Goal: Check status

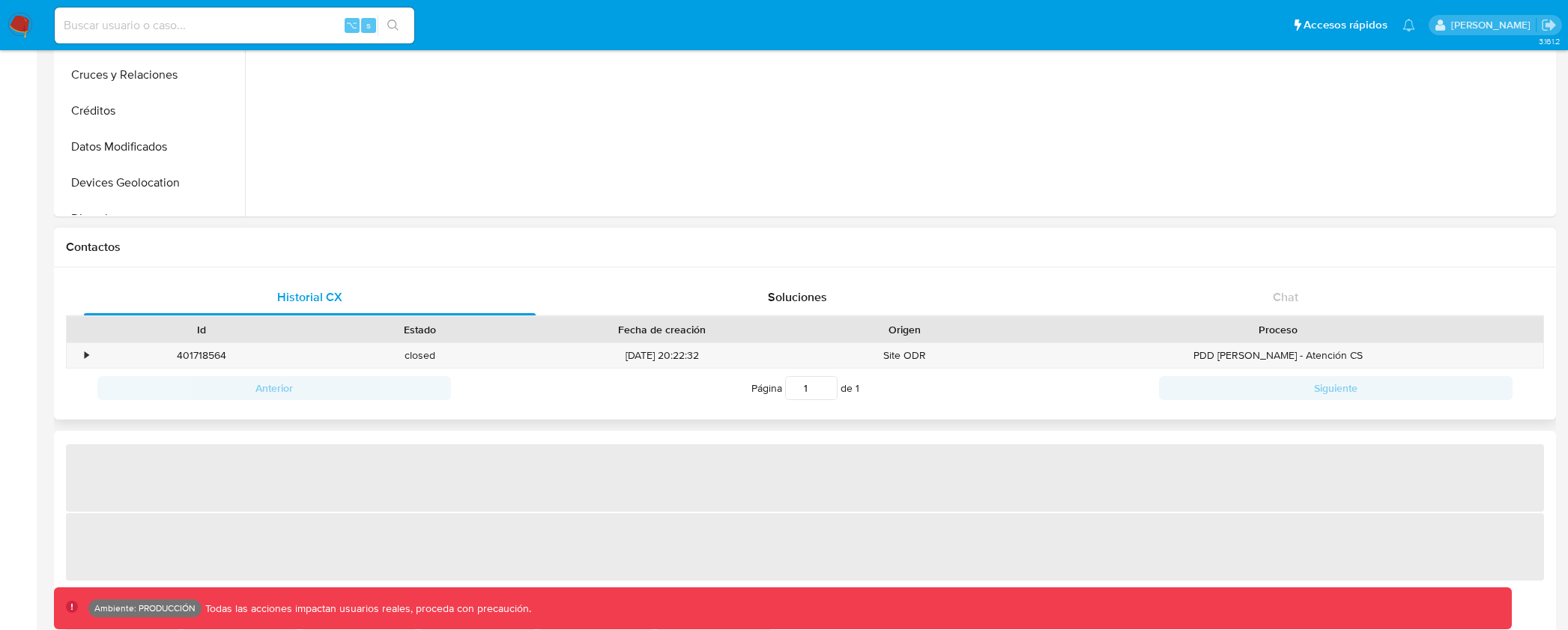
select select "10"
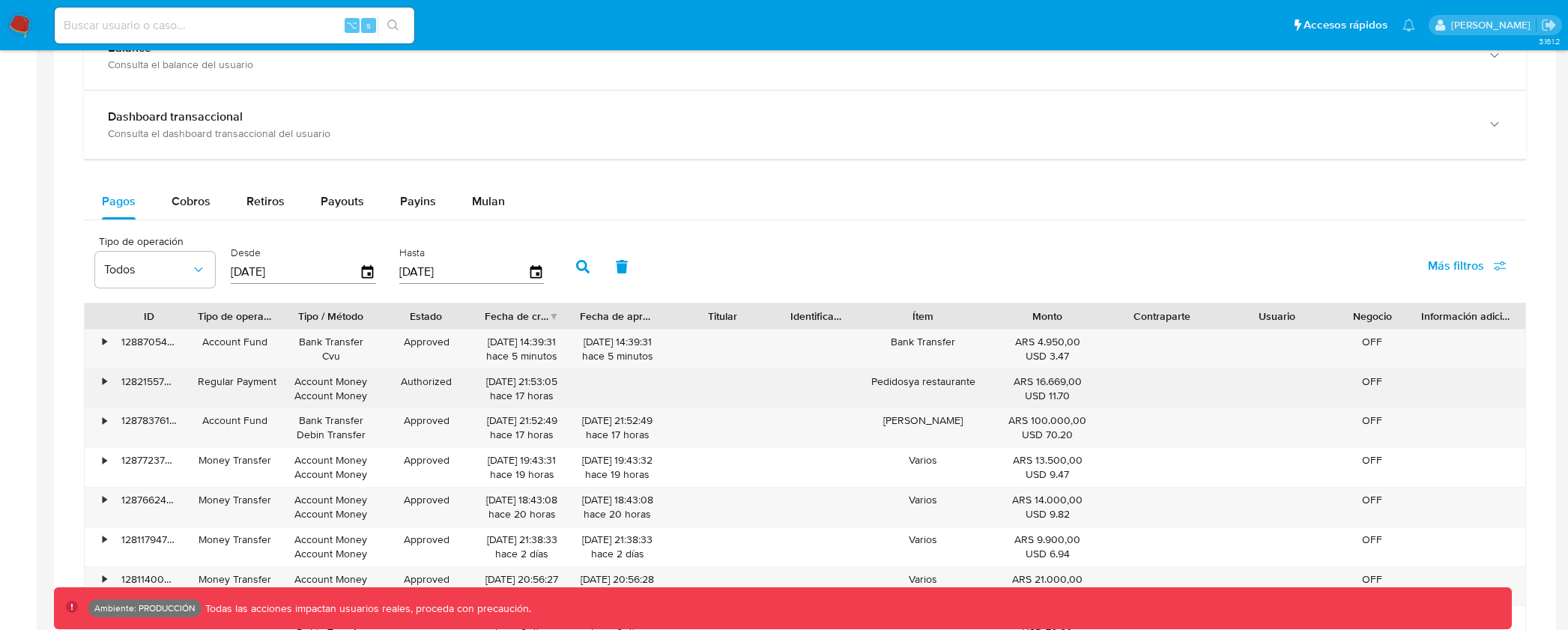
scroll to position [784, 0]
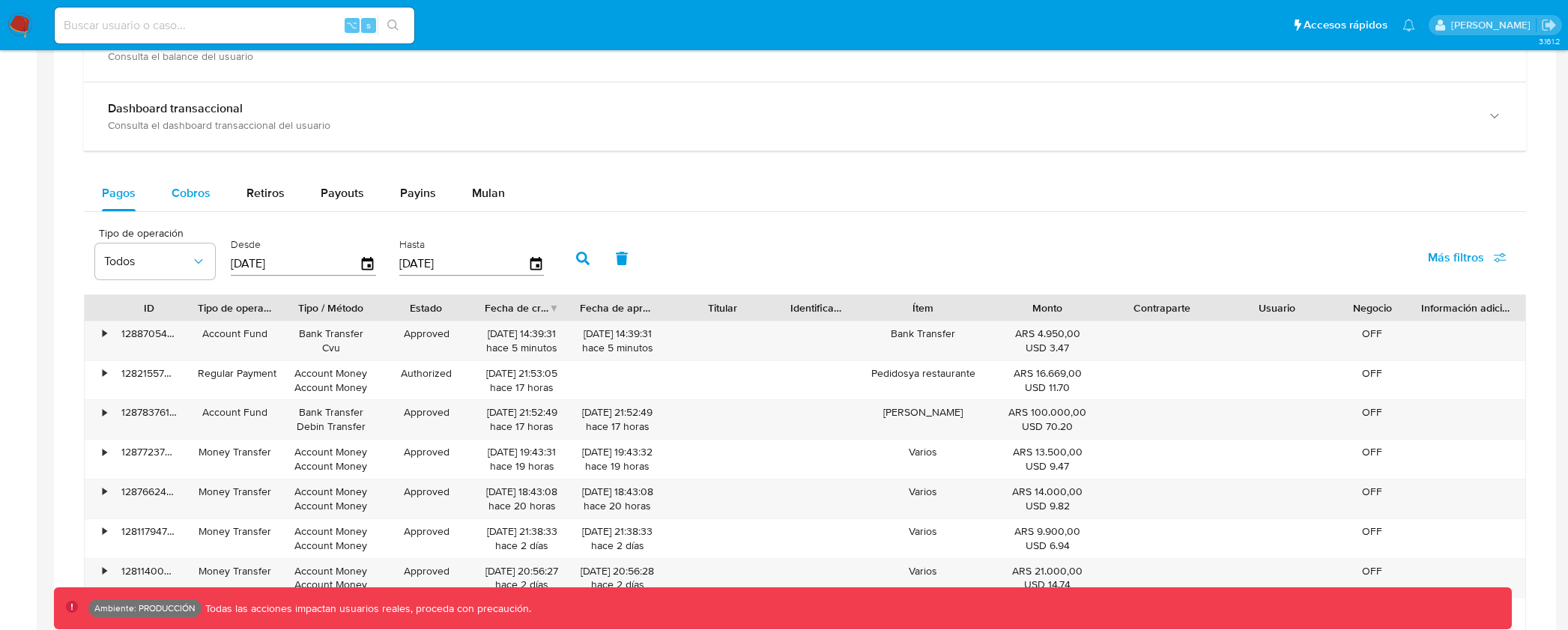
click at [179, 203] on div "Cobros" at bounding box center [191, 193] width 39 height 36
select select "10"
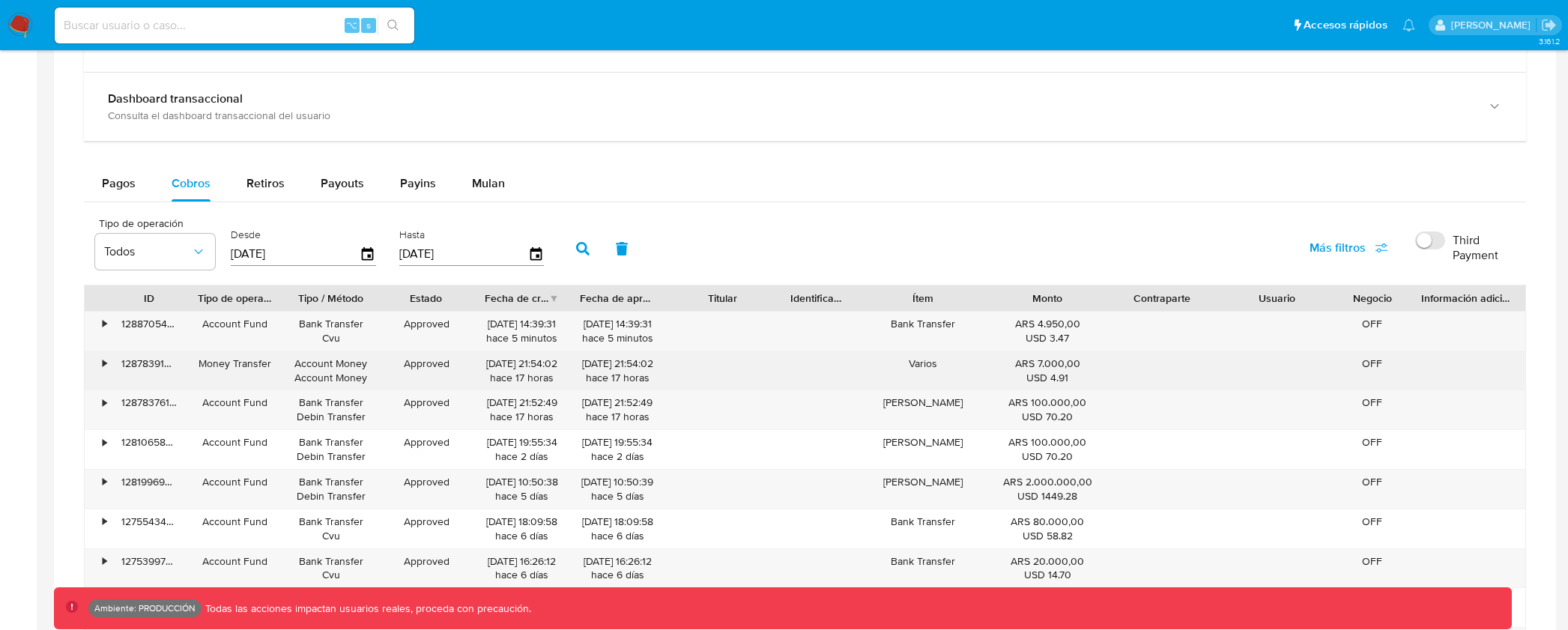
scroll to position [798, 0]
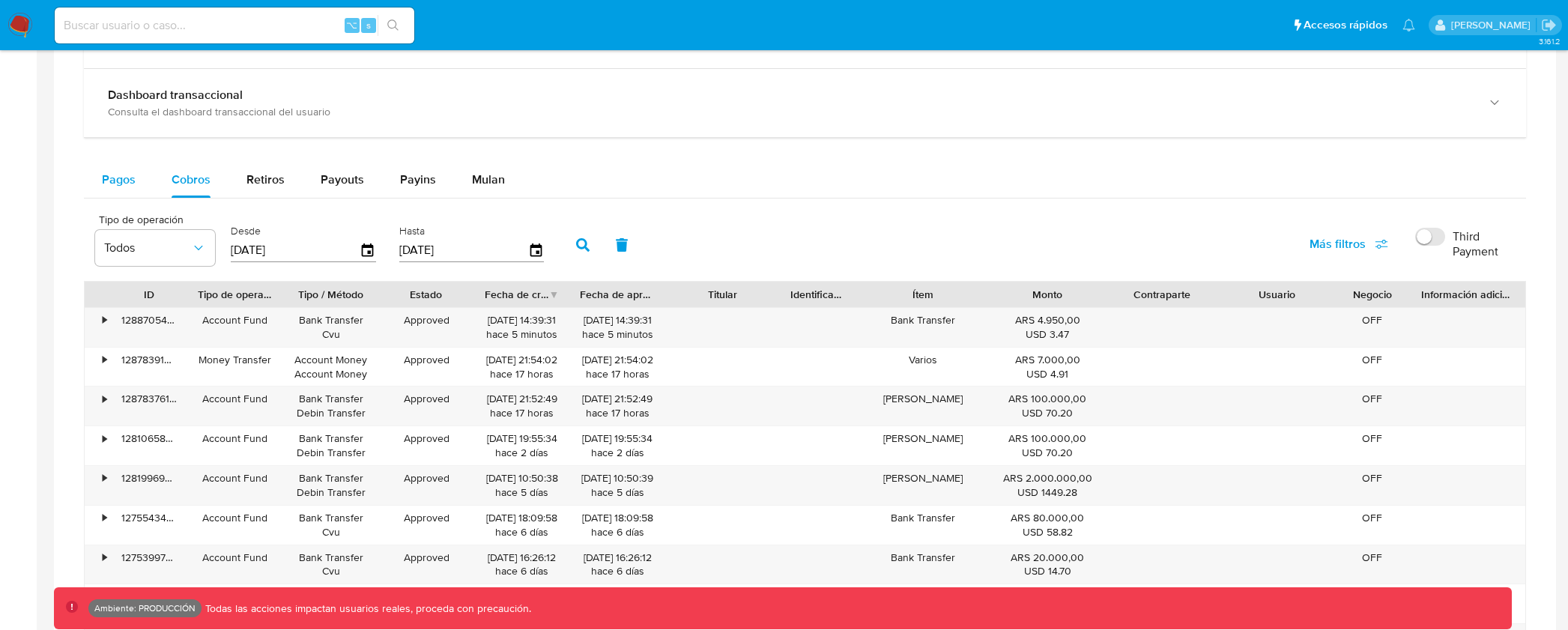
click at [118, 186] on span "Pagos" at bounding box center [119, 179] width 34 height 17
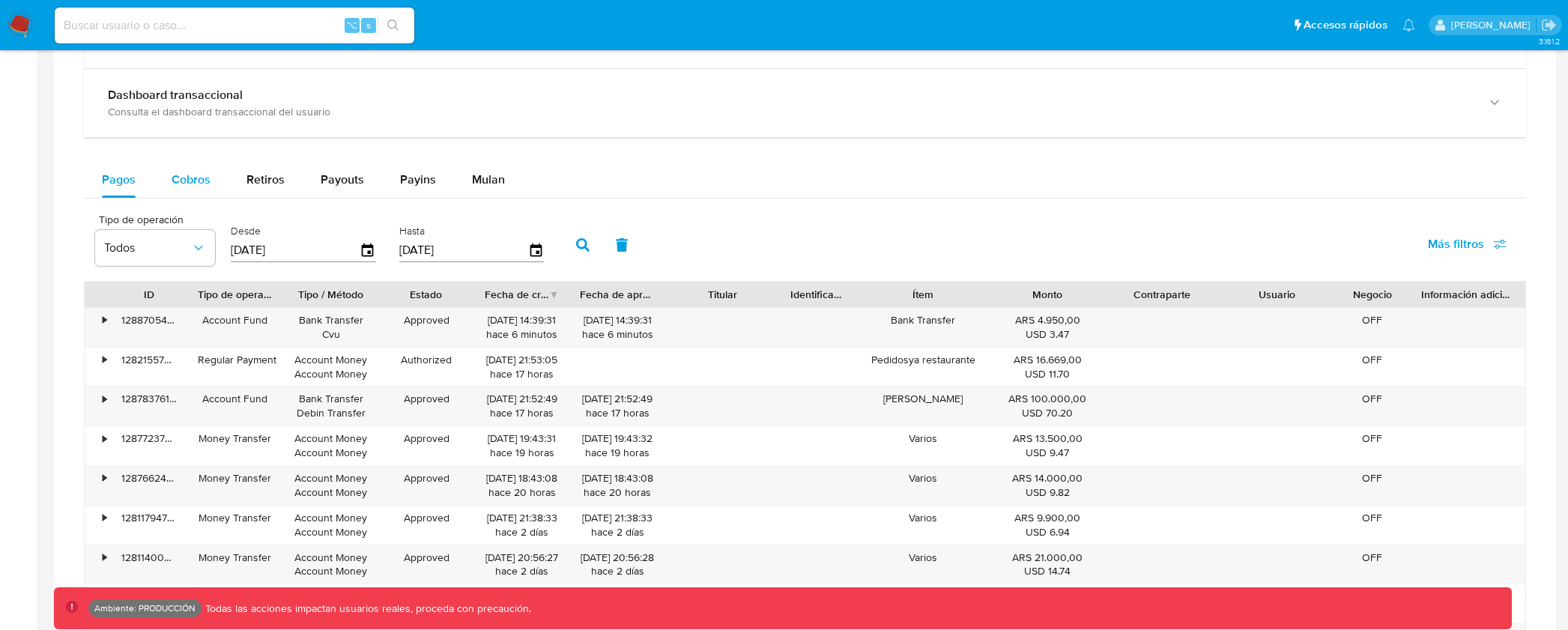
click at [199, 176] on span "Cobros" at bounding box center [191, 179] width 39 height 17
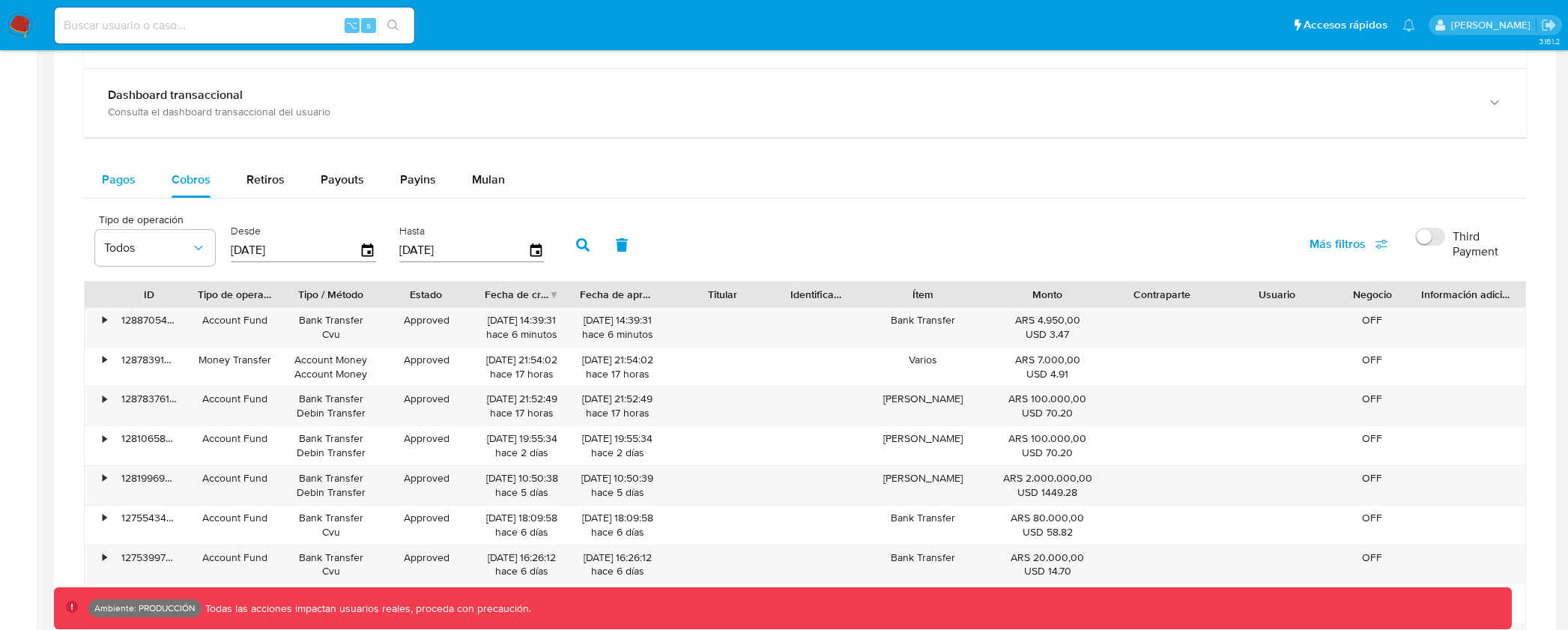
click at [141, 181] on button "Pagos" at bounding box center [119, 179] width 70 height 36
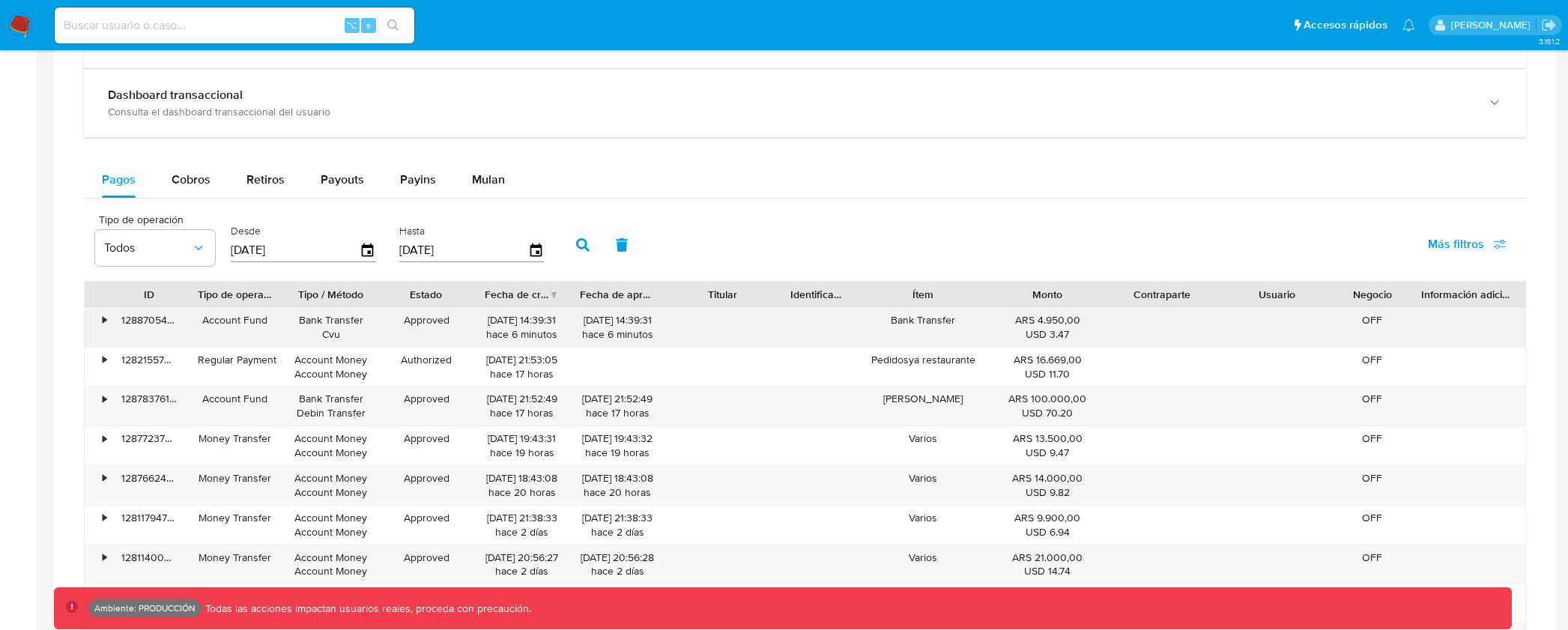
click at [106, 323] on div "•" at bounding box center [104, 320] width 4 height 14
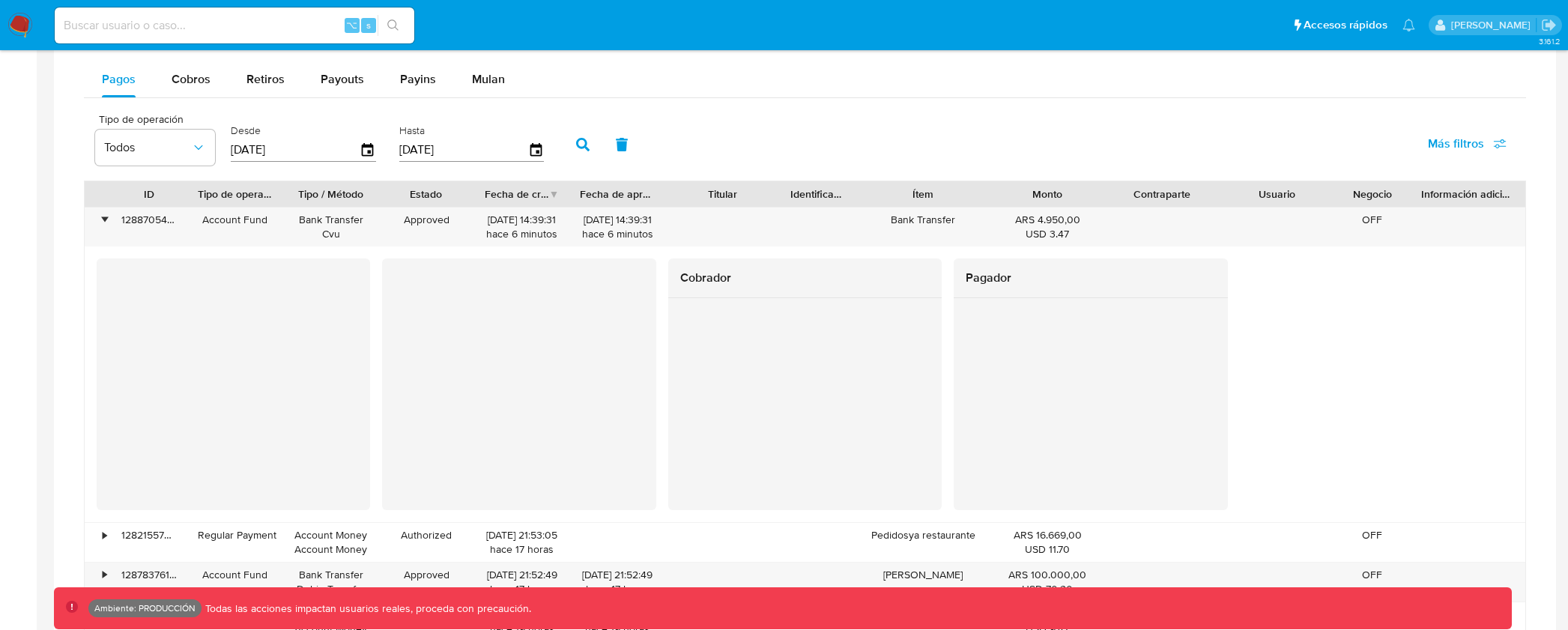
scroll to position [918, 0]
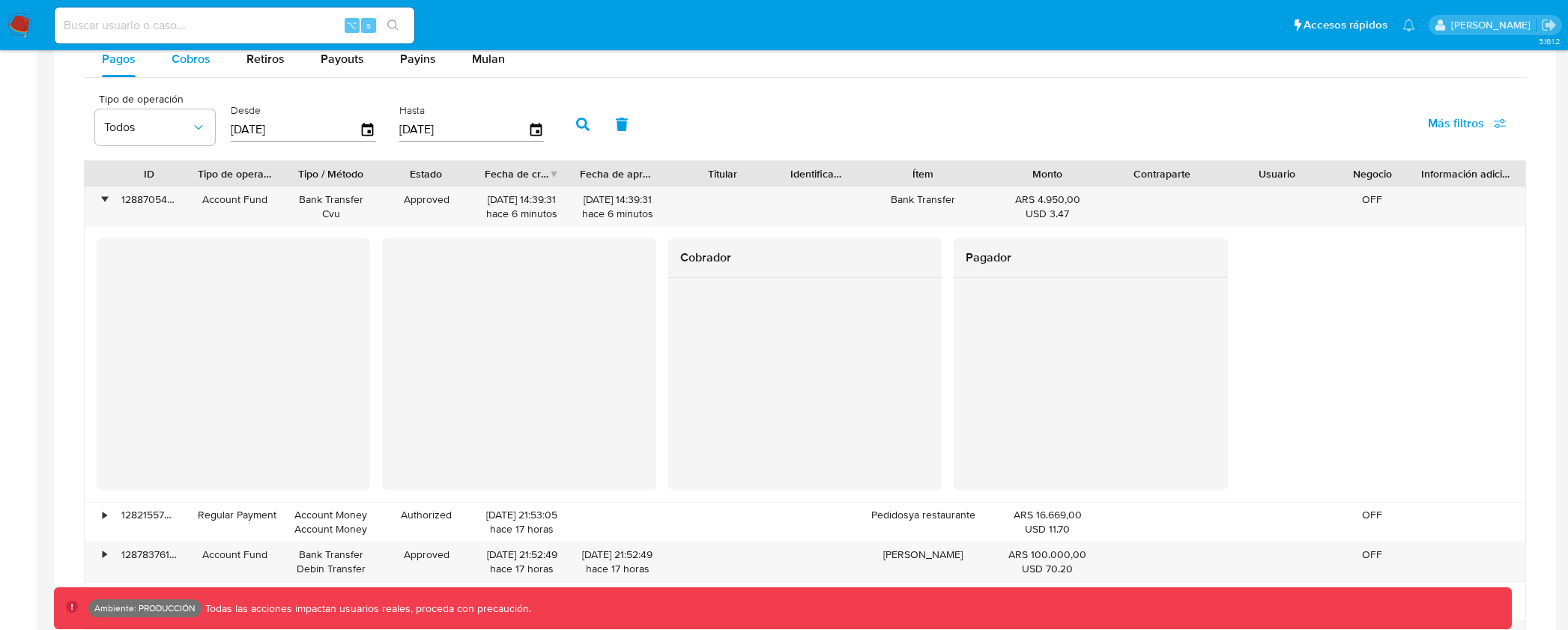
click at [180, 62] on span "Cobros" at bounding box center [191, 59] width 39 height 17
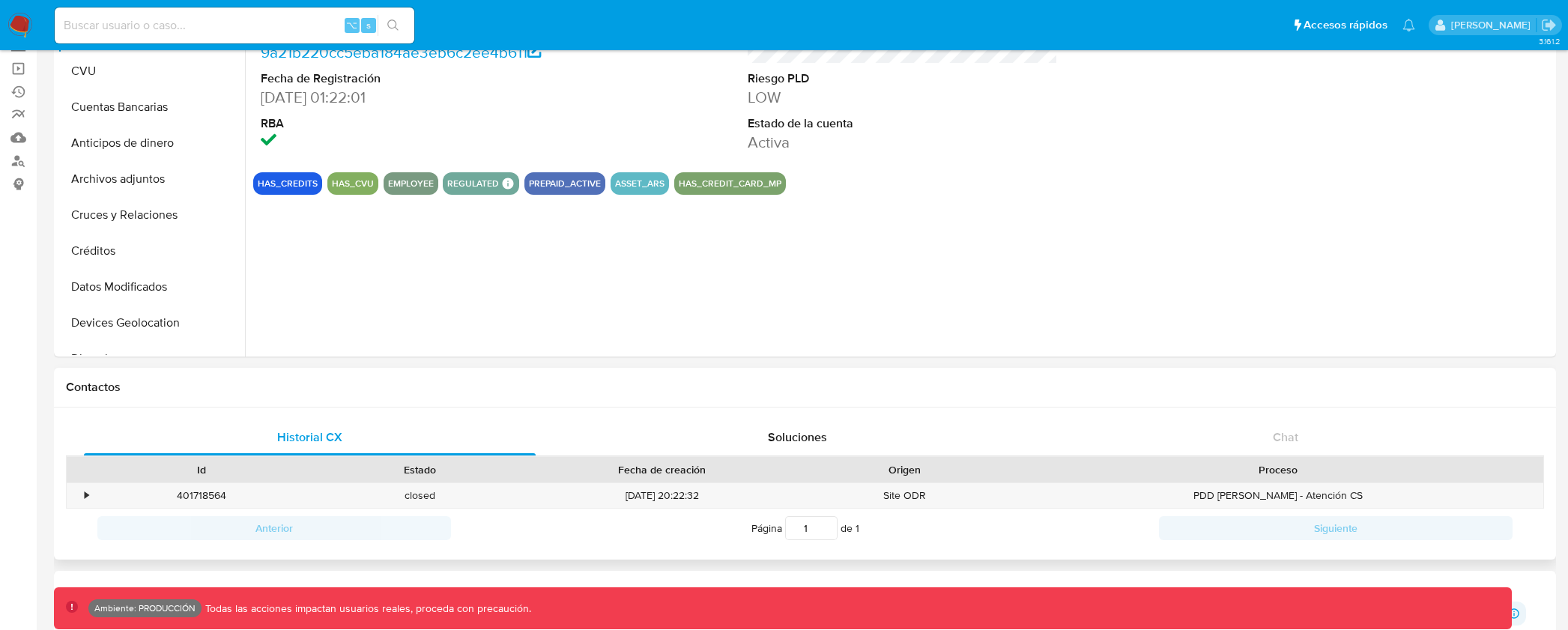
scroll to position [0, 0]
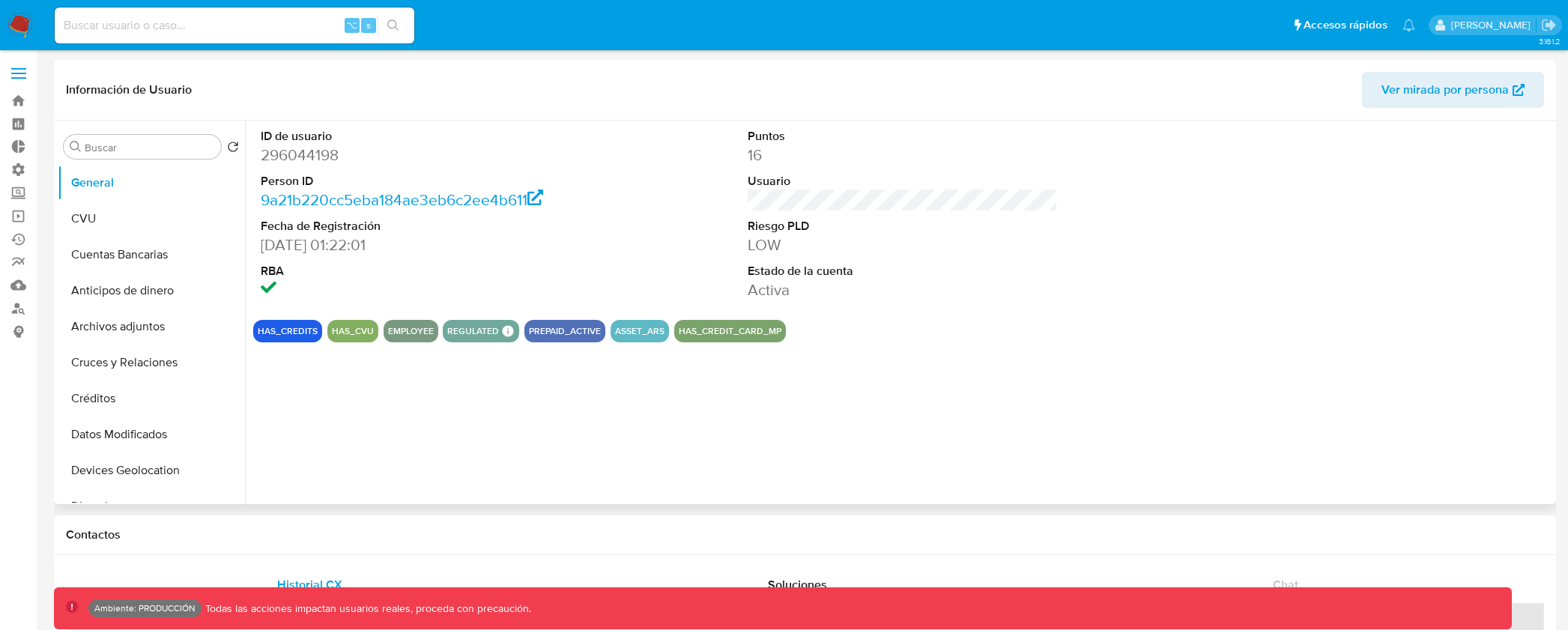
click at [509, 292] on dd at bounding box center [415, 289] width 310 height 21
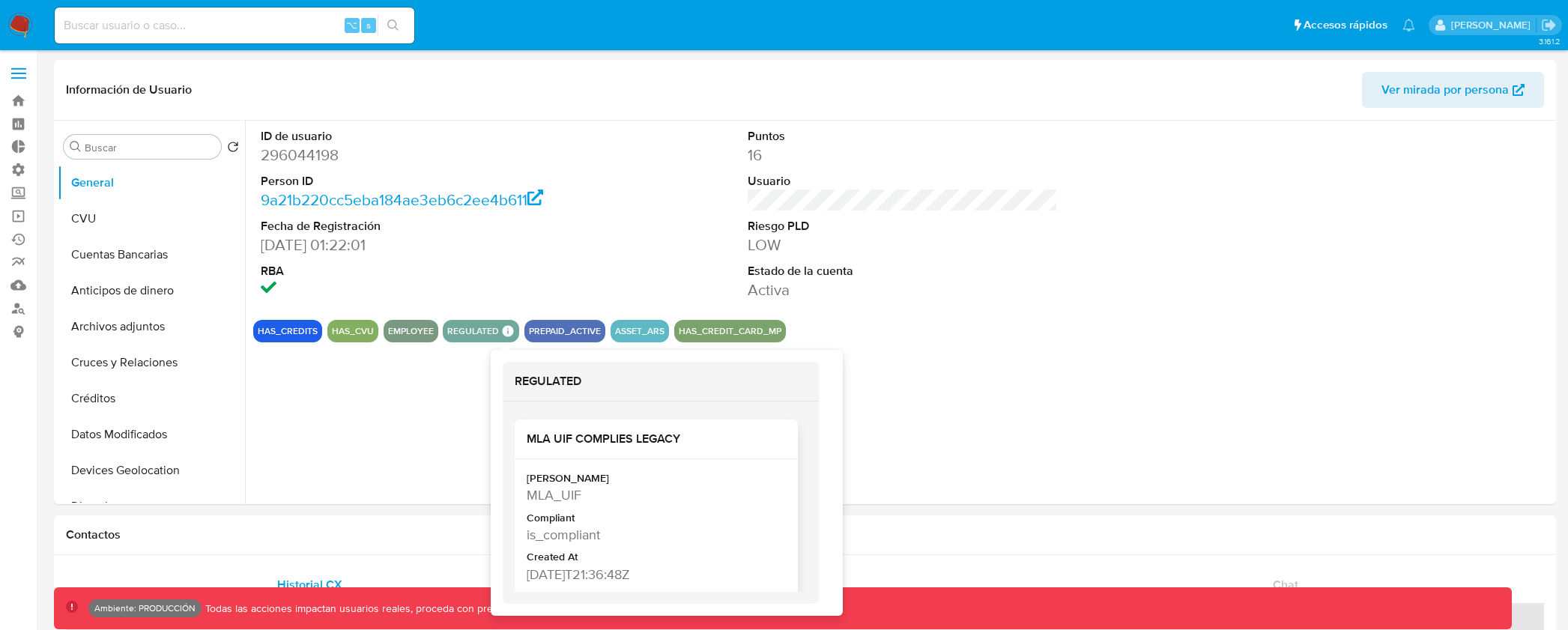
click at [559, 441] on h2 "MLA UIF COMPLIES LEGACY" at bounding box center [656, 438] width 259 height 15
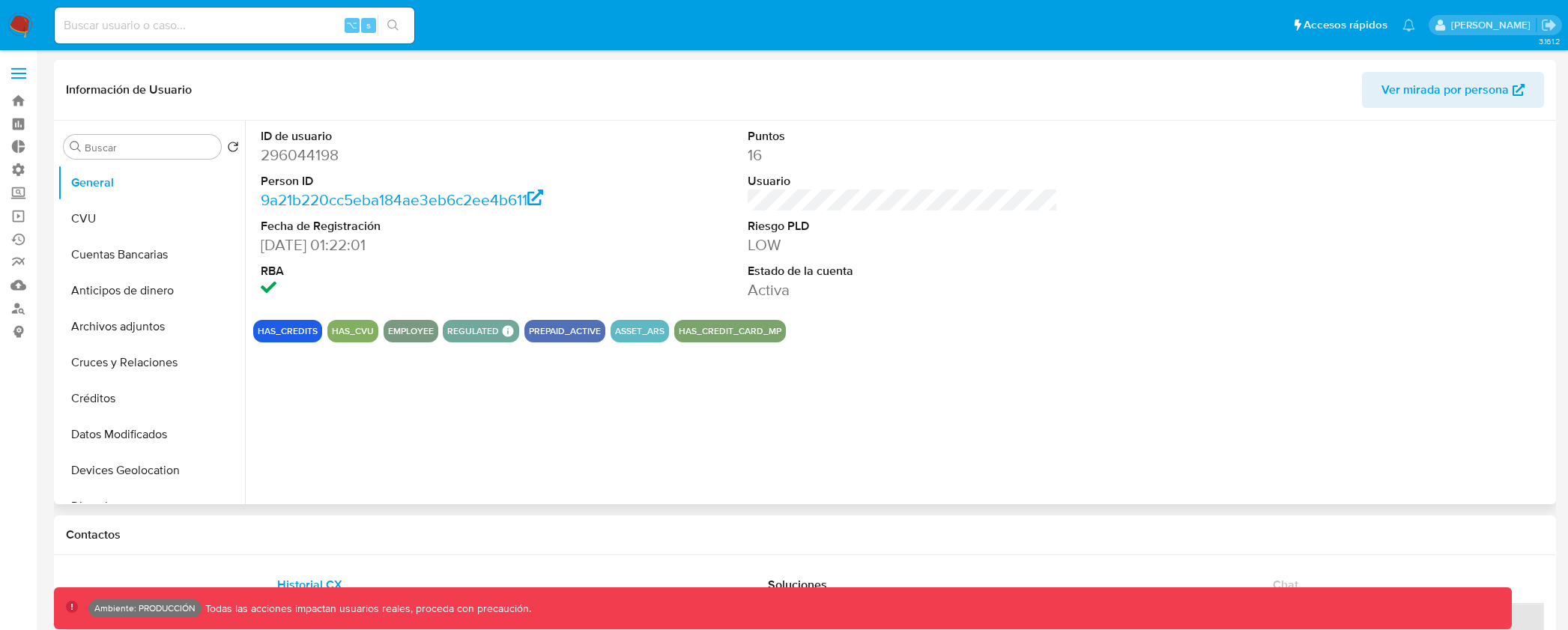
click at [412, 408] on div "ID de usuario 296044198 Person ID 9a21b220cc5eba184ae3eb6c2ee4b611 Fecha de Reg…" at bounding box center [898, 312] width 1307 height 383
click at [713, 328] on button "HAS_CREDIT_CARD_MP" at bounding box center [730, 331] width 103 height 6
click at [714, 334] on button "HAS_CREDIT_CARD_MP" at bounding box center [730, 331] width 103 height 6
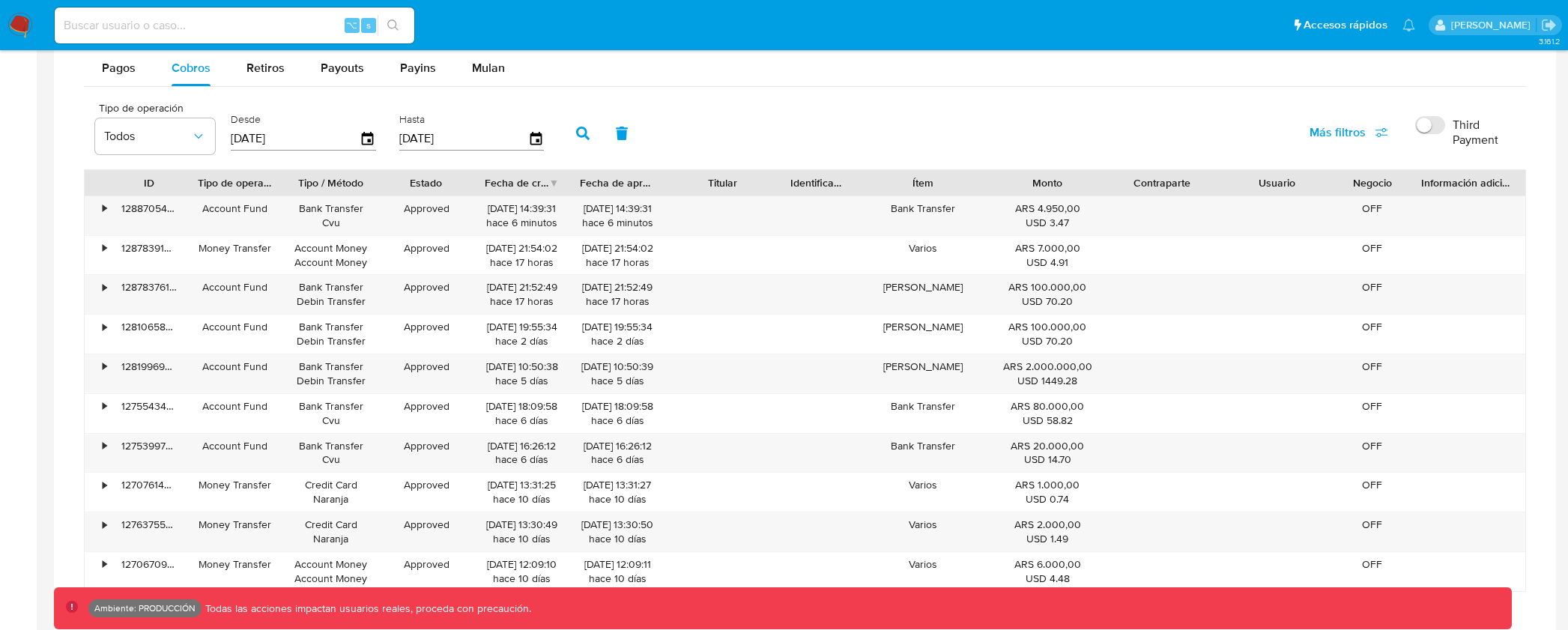
scroll to position [485, 0]
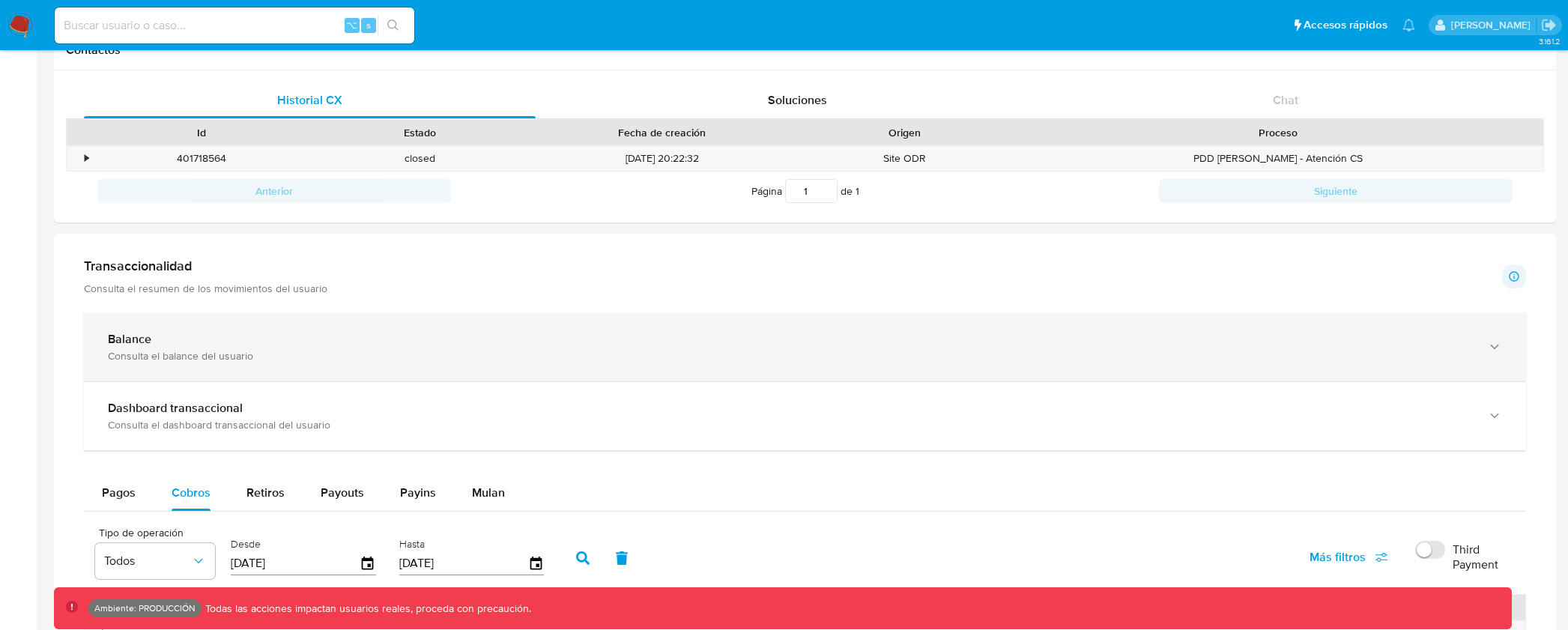
click at [506, 351] on div "Consulta el balance del usuario" at bounding box center [790, 356] width 1364 height 13
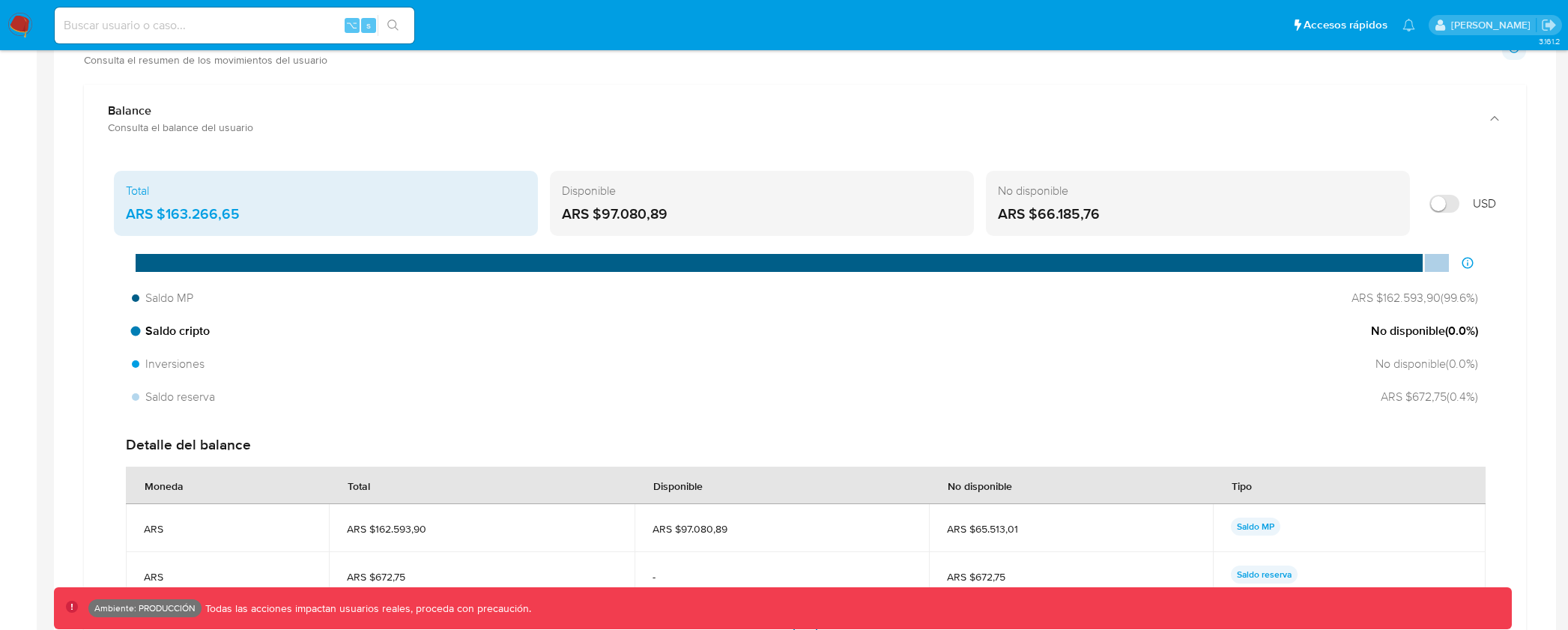
scroll to position [1108, 0]
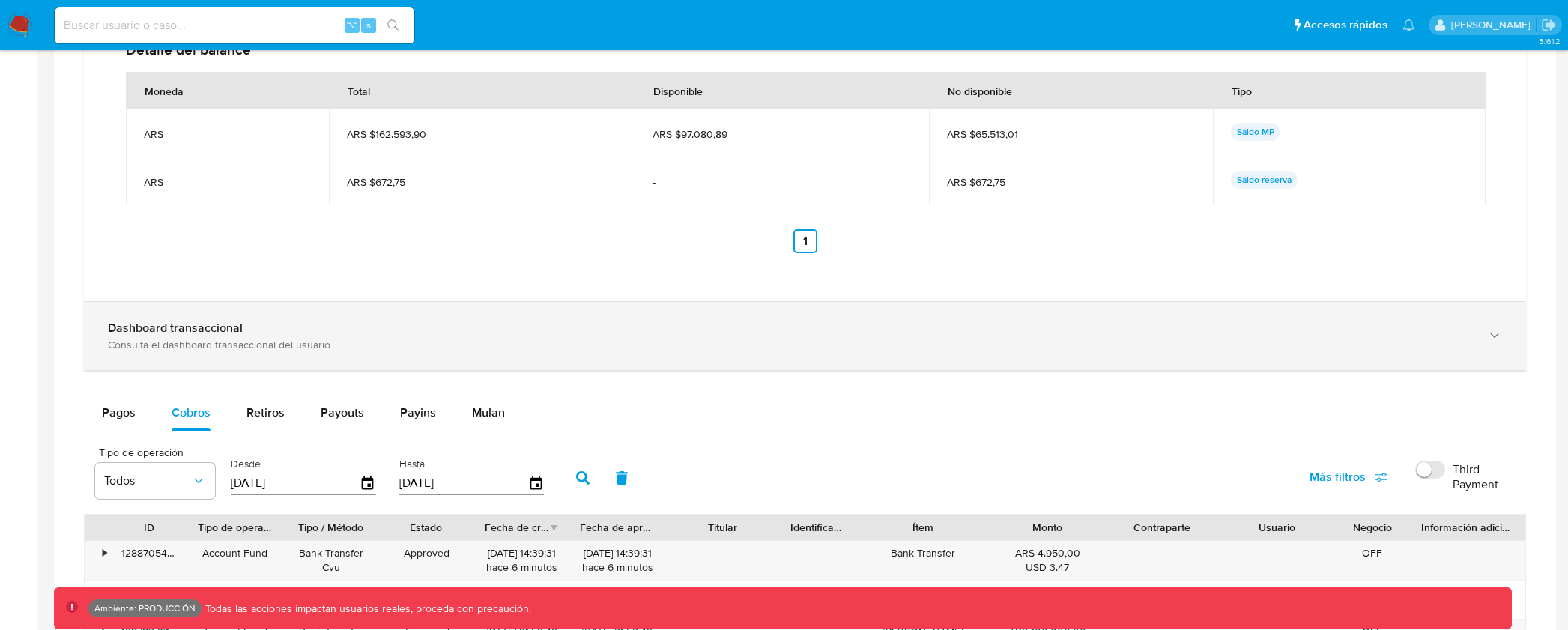
click at [458, 340] on div "Consulta el dashboard transaccional del usuario" at bounding box center [790, 344] width 1364 height 13
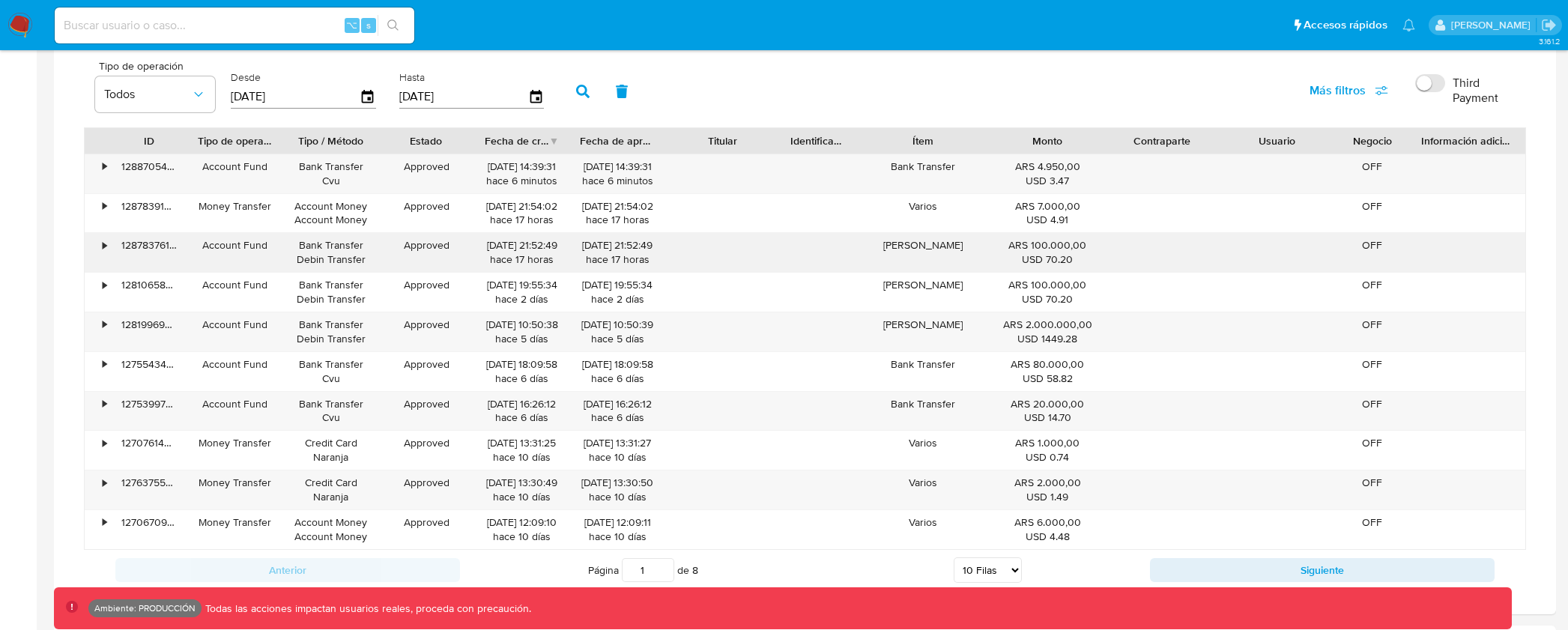
scroll to position [2200, 0]
